Goal: Navigation & Orientation: Find specific page/section

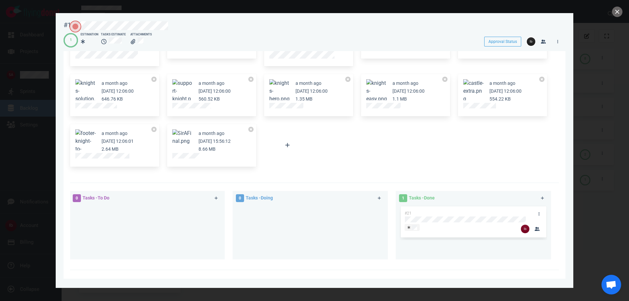
scroll to position [146, 0]
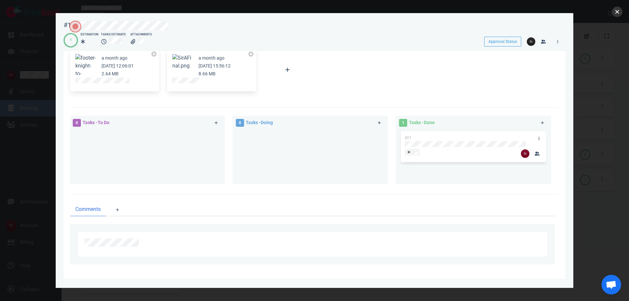
click at [618, 11] on button "close" at bounding box center [617, 12] width 10 height 10
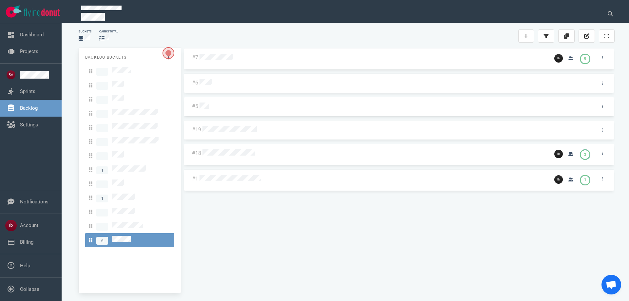
click at [249, 157] on div at bounding box center [375, 153] width 348 height 16
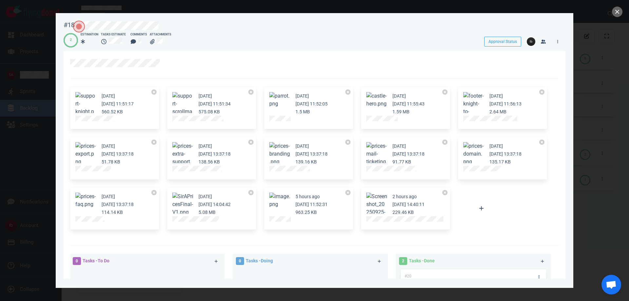
scroll to position [44, 0]
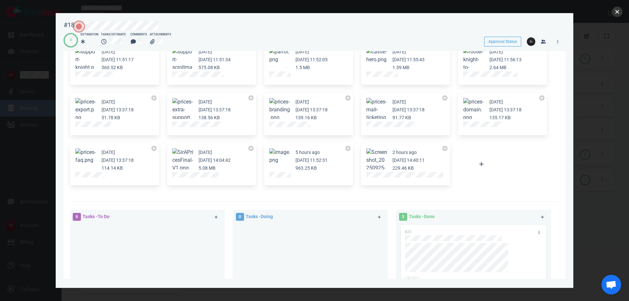
click at [615, 10] on button "close" at bounding box center [617, 12] width 10 height 10
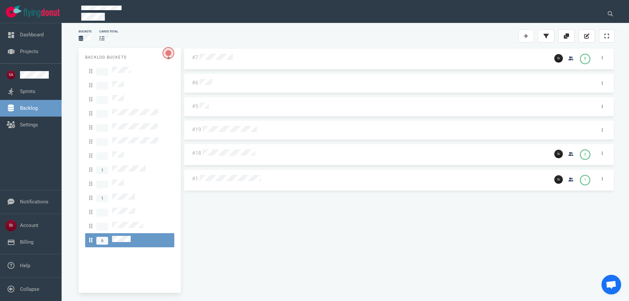
click at [218, 61] on div at bounding box center [372, 58] width 347 height 9
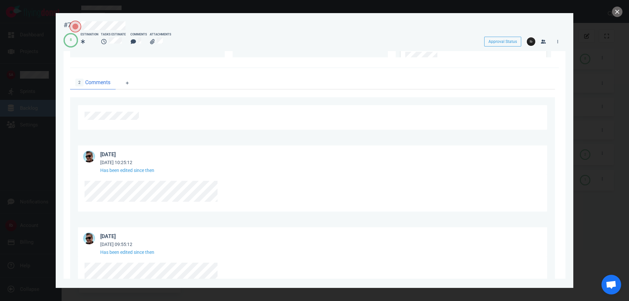
scroll to position [392, 0]
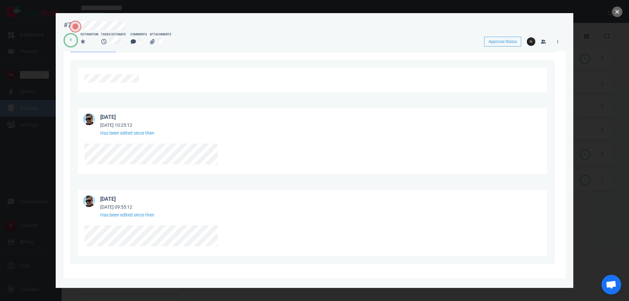
click at [621, 10] on button "close" at bounding box center [617, 12] width 10 height 10
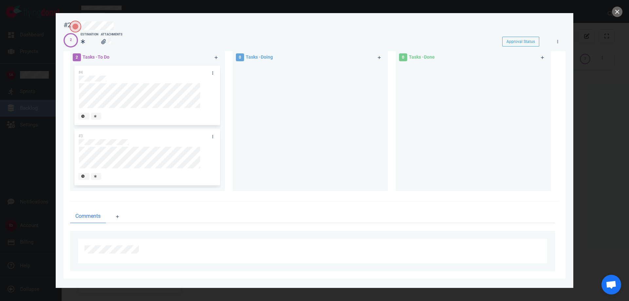
scroll to position [110, 0]
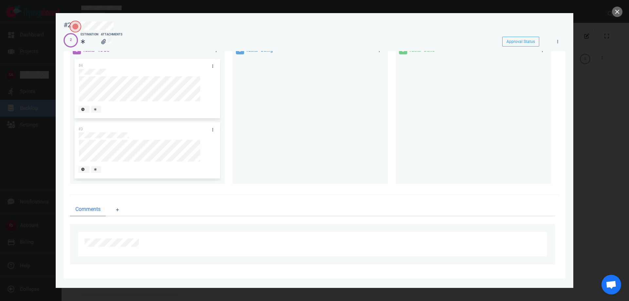
click at [42, 102] on div at bounding box center [314, 150] width 629 height 301
click at [618, 12] on button "close" at bounding box center [617, 12] width 10 height 10
